Goal: Transaction & Acquisition: Subscribe to service/newsletter

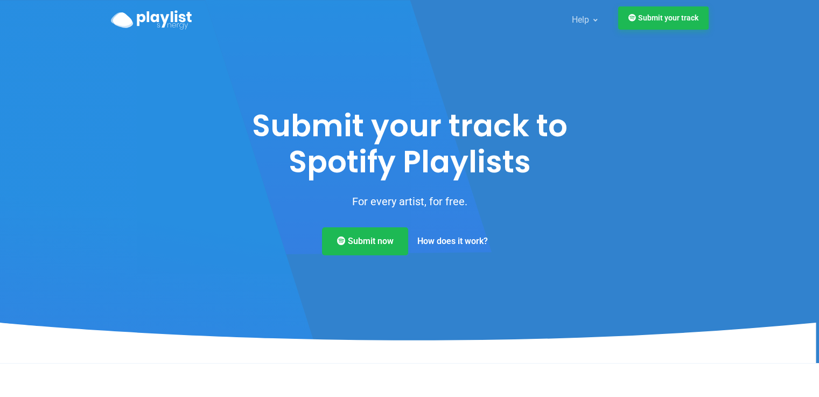
click at [661, 19] on link "Submit your track" at bounding box center [663, 17] width 90 height 23
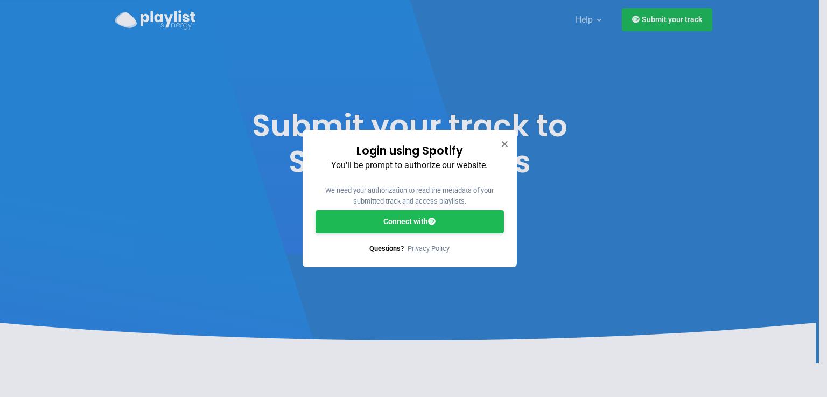
click at [474, 230] on link "Connect with" at bounding box center [409, 221] width 188 height 23
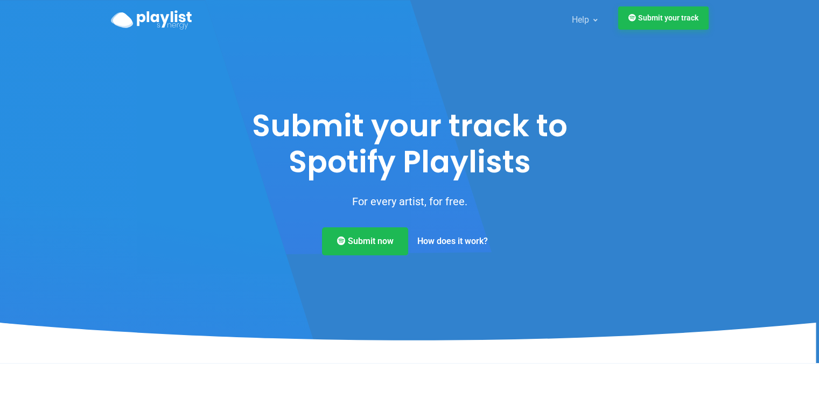
click at [659, 30] on link "Submit your track" at bounding box center [663, 17] width 90 height 23
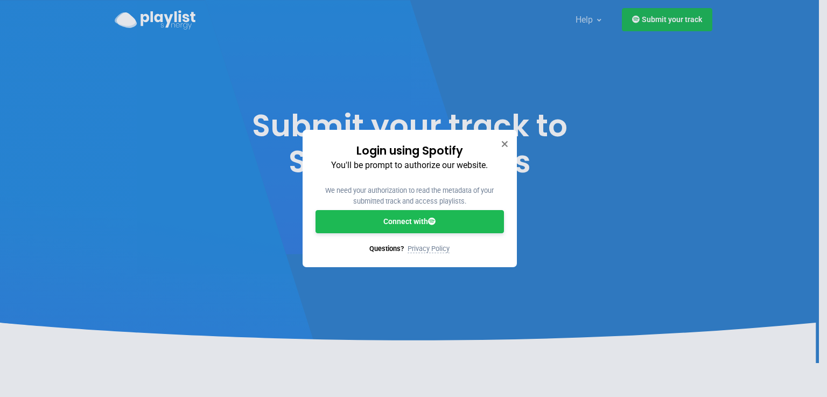
click at [450, 222] on link "Connect with" at bounding box center [409, 221] width 188 height 23
